Goal: Information Seeking & Learning: Find specific fact

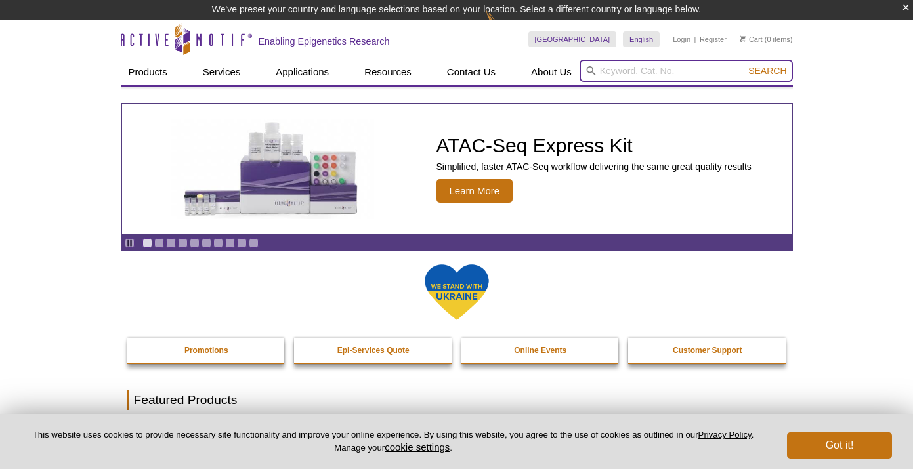
click at [621, 71] on input "search" at bounding box center [685, 71] width 213 height 22
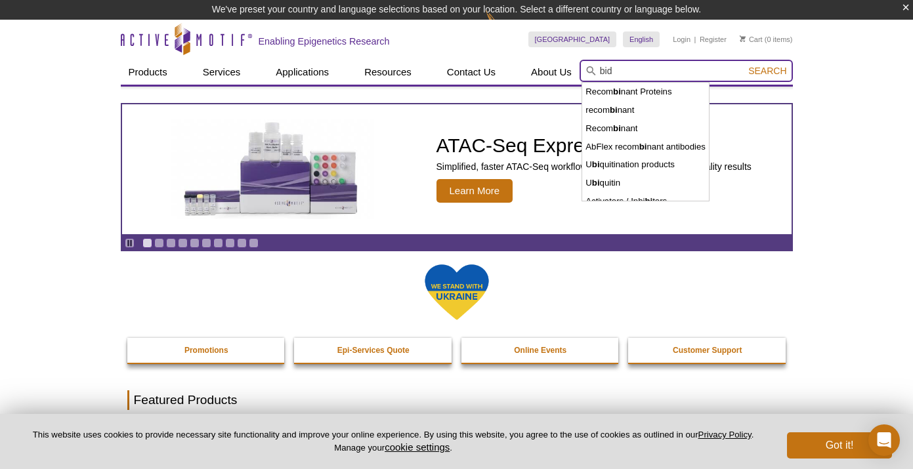
type input "bid"
click at [773, 66] on span "Search" at bounding box center [767, 71] width 38 height 10
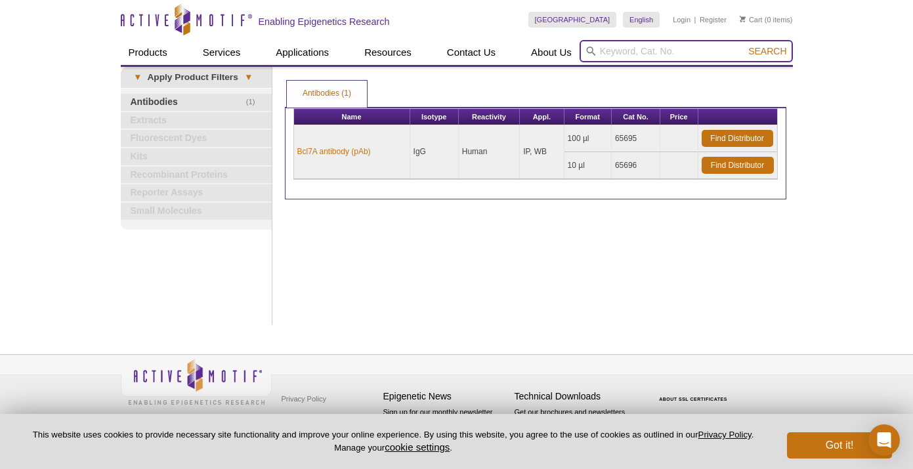
click at [643, 50] on input "search" at bounding box center [685, 51] width 213 height 22
type input "bim"
click at [744, 45] on button "Search" at bounding box center [767, 51] width 46 height 12
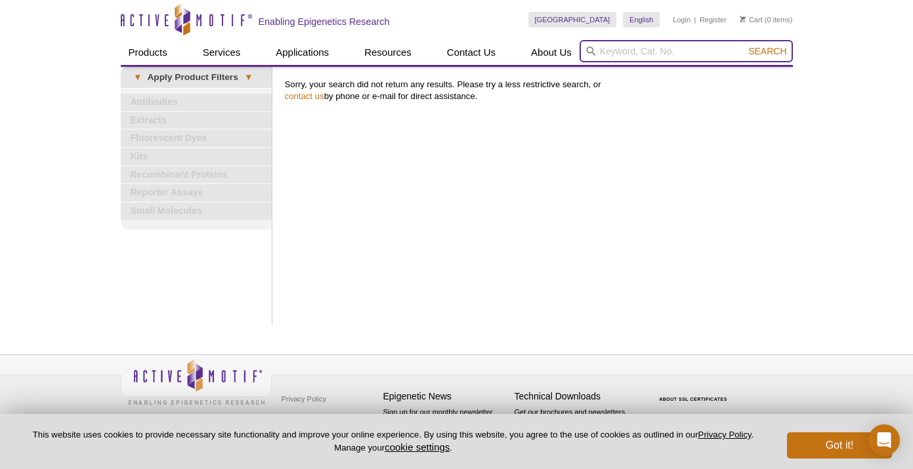
click at [642, 51] on input "search" at bounding box center [685, 51] width 213 height 22
type input "peptide"
click at [744, 45] on button "Search" at bounding box center [767, 51] width 46 height 12
